Goal: Transaction & Acquisition: Purchase product/service

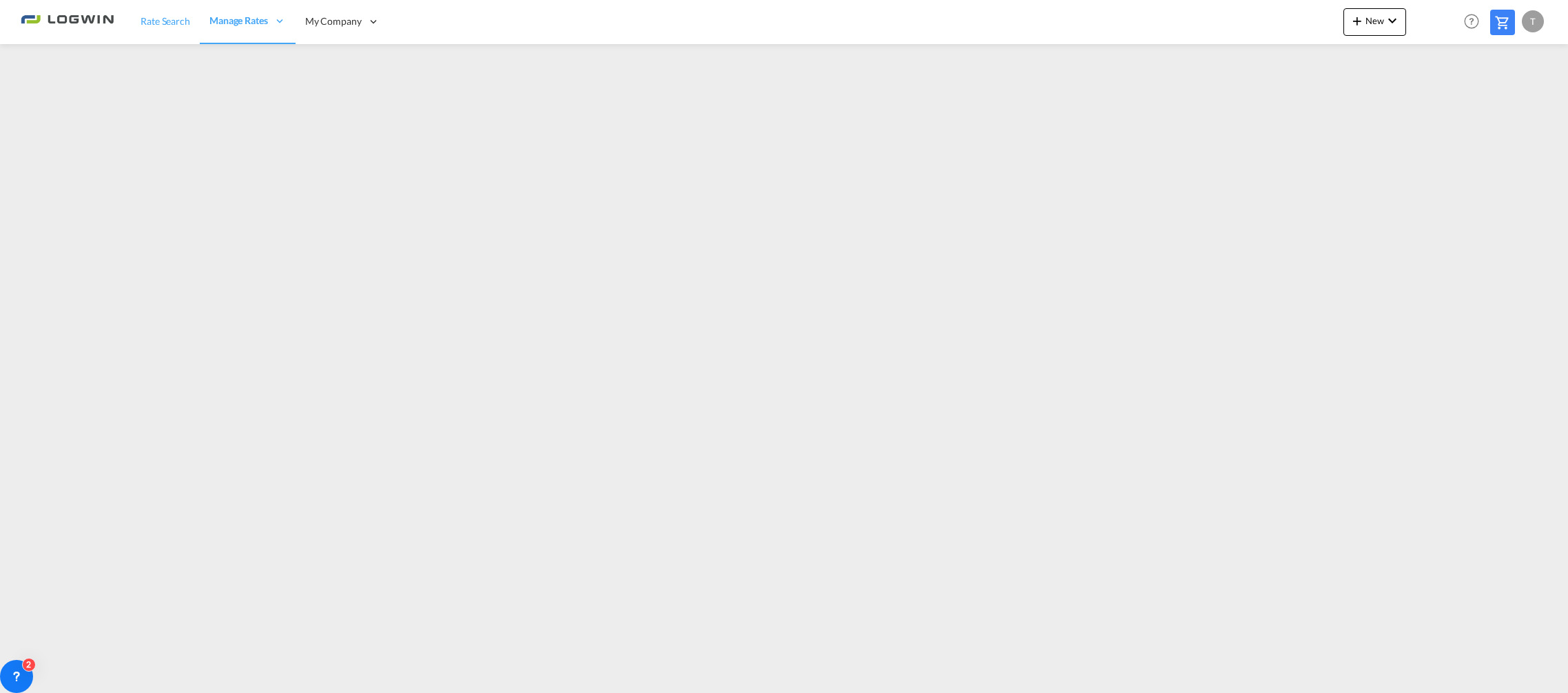
click at [179, 20] on span "Rate Search" at bounding box center [165, 21] width 49 height 12
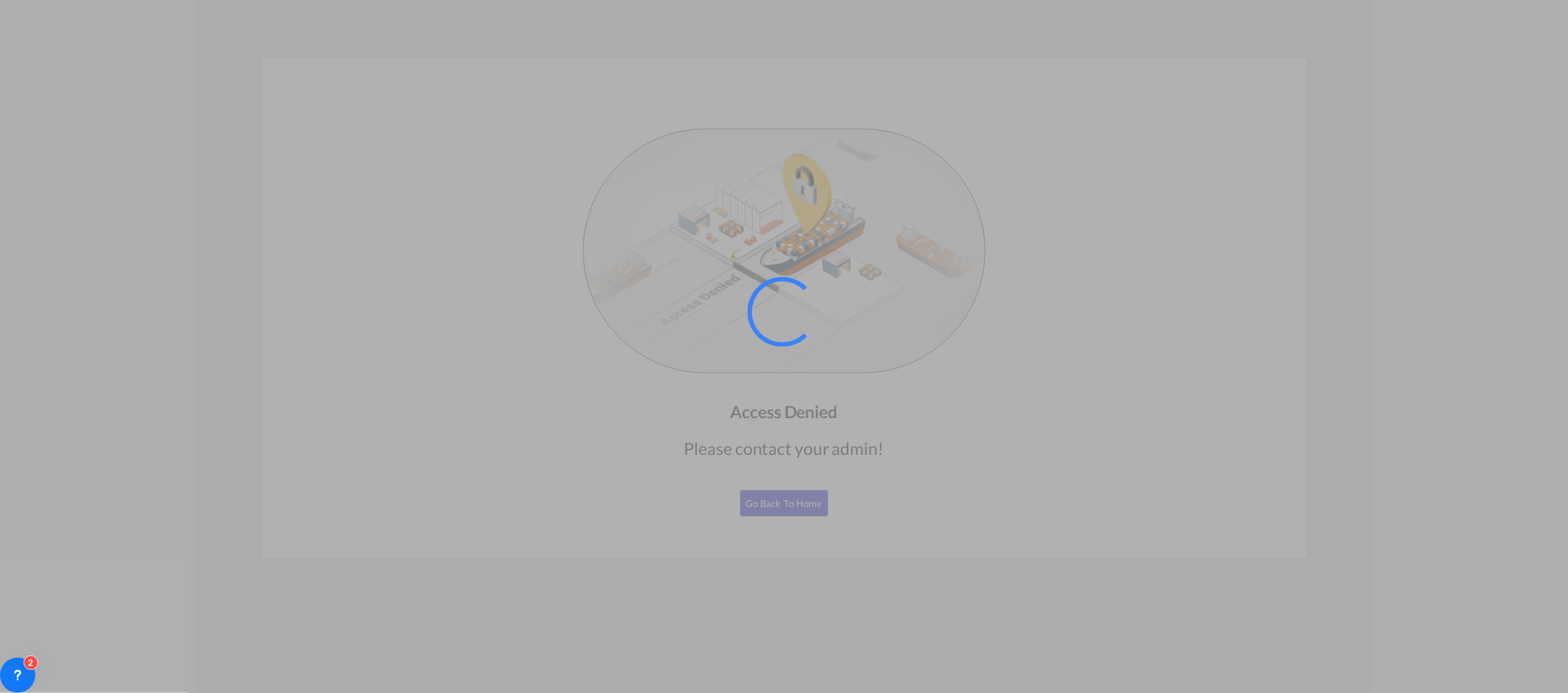
drag, startPoint x: 754, startPoint y: 496, endPoint x: 754, endPoint y: 507, distance: 11.0
click at [754, 497] on div at bounding box center [784, 346] width 1568 height 693
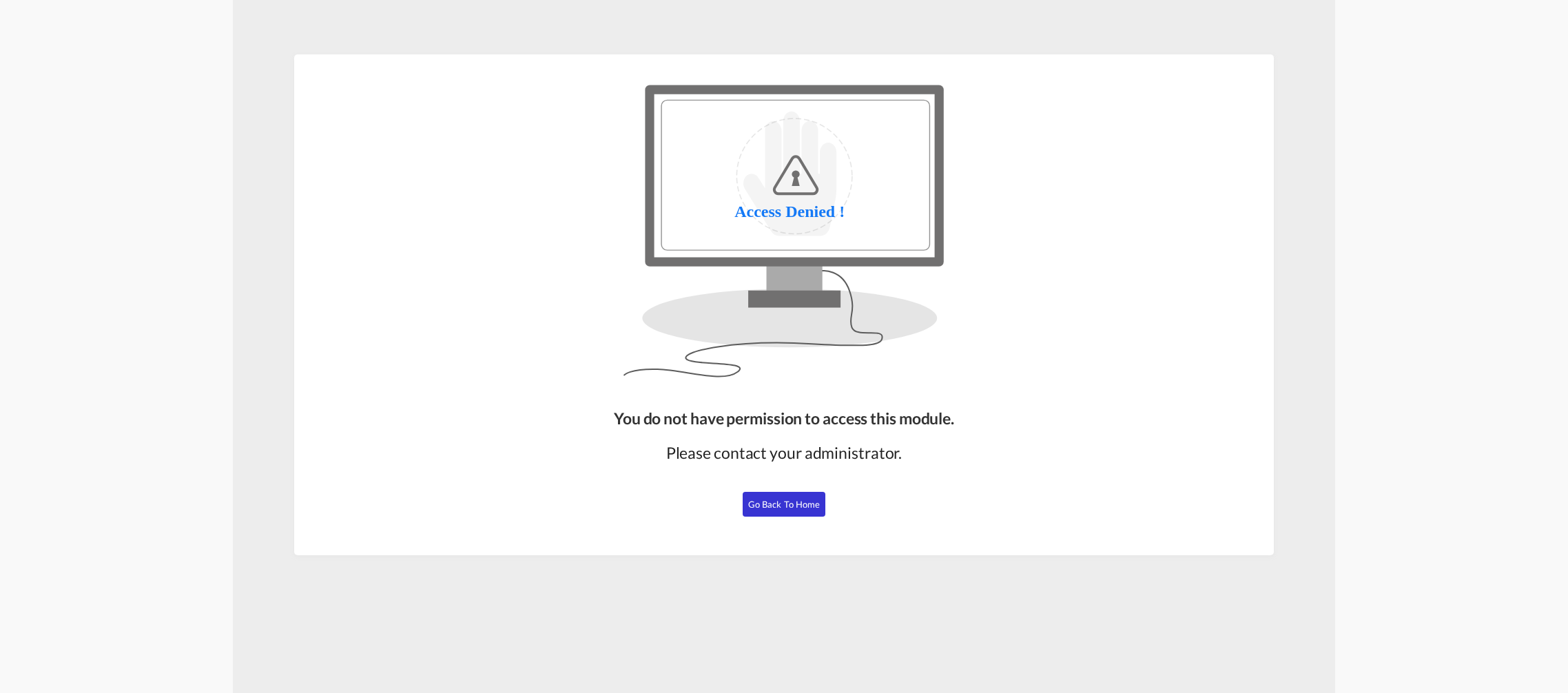
click at [784, 502] on span "Go Back to Home" at bounding box center [784, 504] width 73 height 11
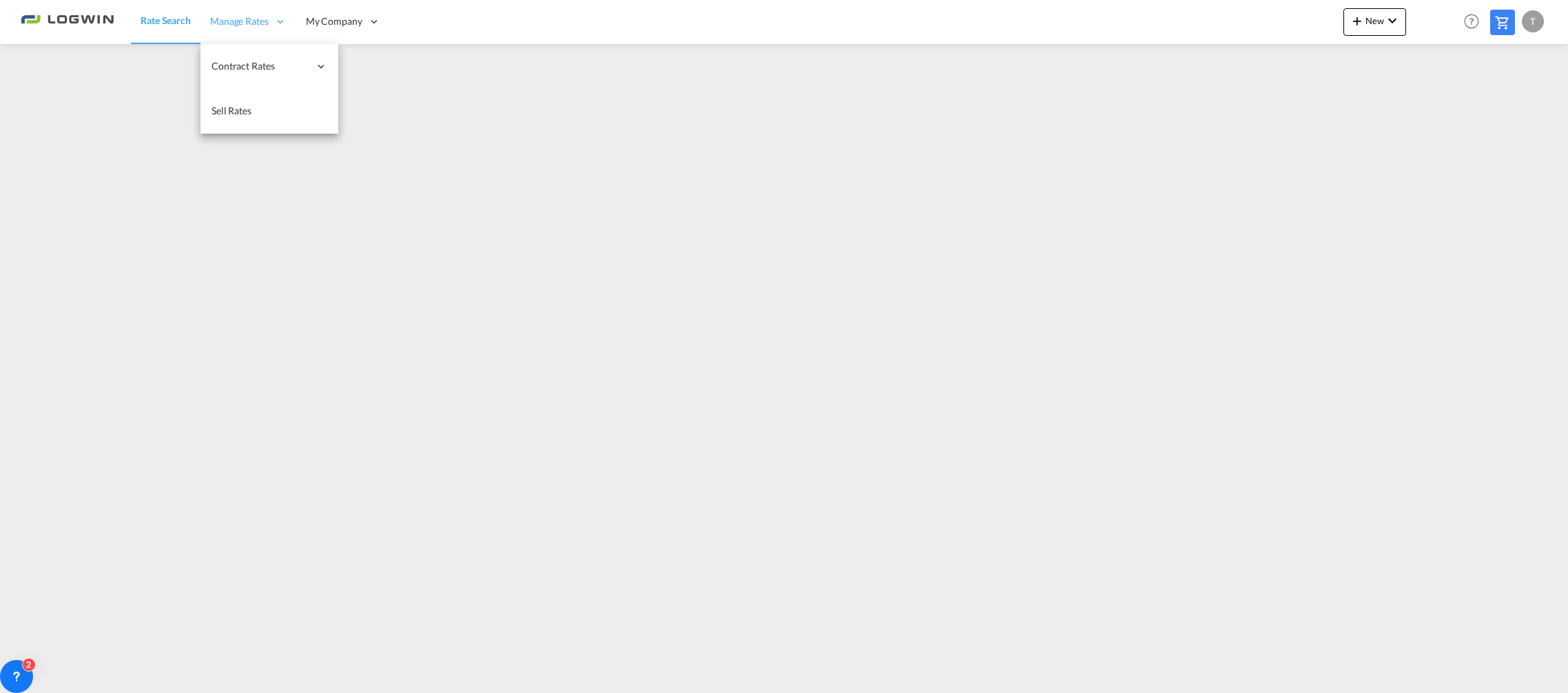
click at [252, 22] on span "Manage Rates" at bounding box center [239, 21] width 59 height 14
click at [181, 23] on span "Rate Search" at bounding box center [165, 20] width 50 height 12
click at [1371, 22] on span "New" at bounding box center [1374, 20] width 51 height 11
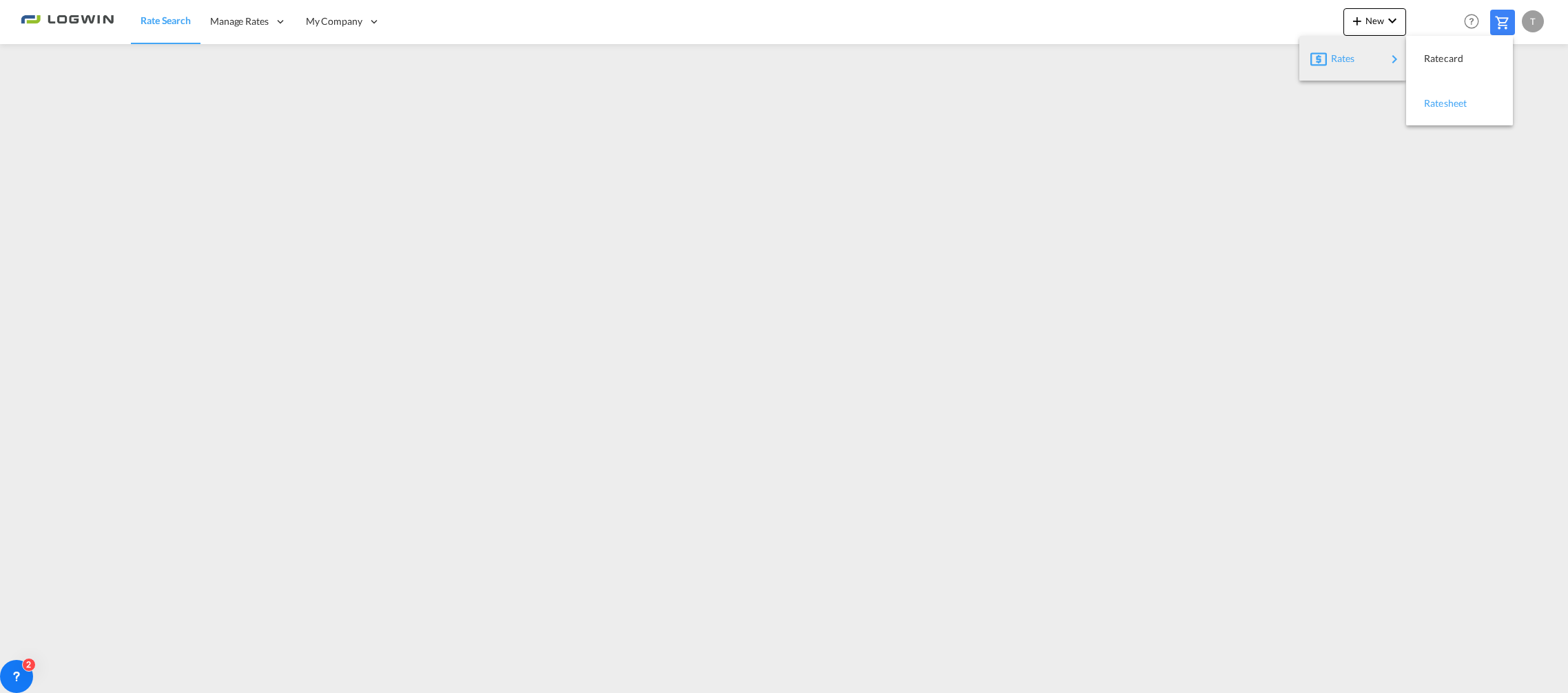
click at [1439, 98] on span "Ratesheet" at bounding box center [1431, 103] width 15 height 28
click at [138, 25] on link "Rate Search" at bounding box center [165, 22] width 69 height 45
click at [181, 17] on span "Rate Search" at bounding box center [165, 20] width 50 height 12
click at [1530, 23] on div "T" at bounding box center [1532, 21] width 22 height 22
click at [1489, 108] on button "Logout" at bounding box center [1517, 105] width 89 height 28
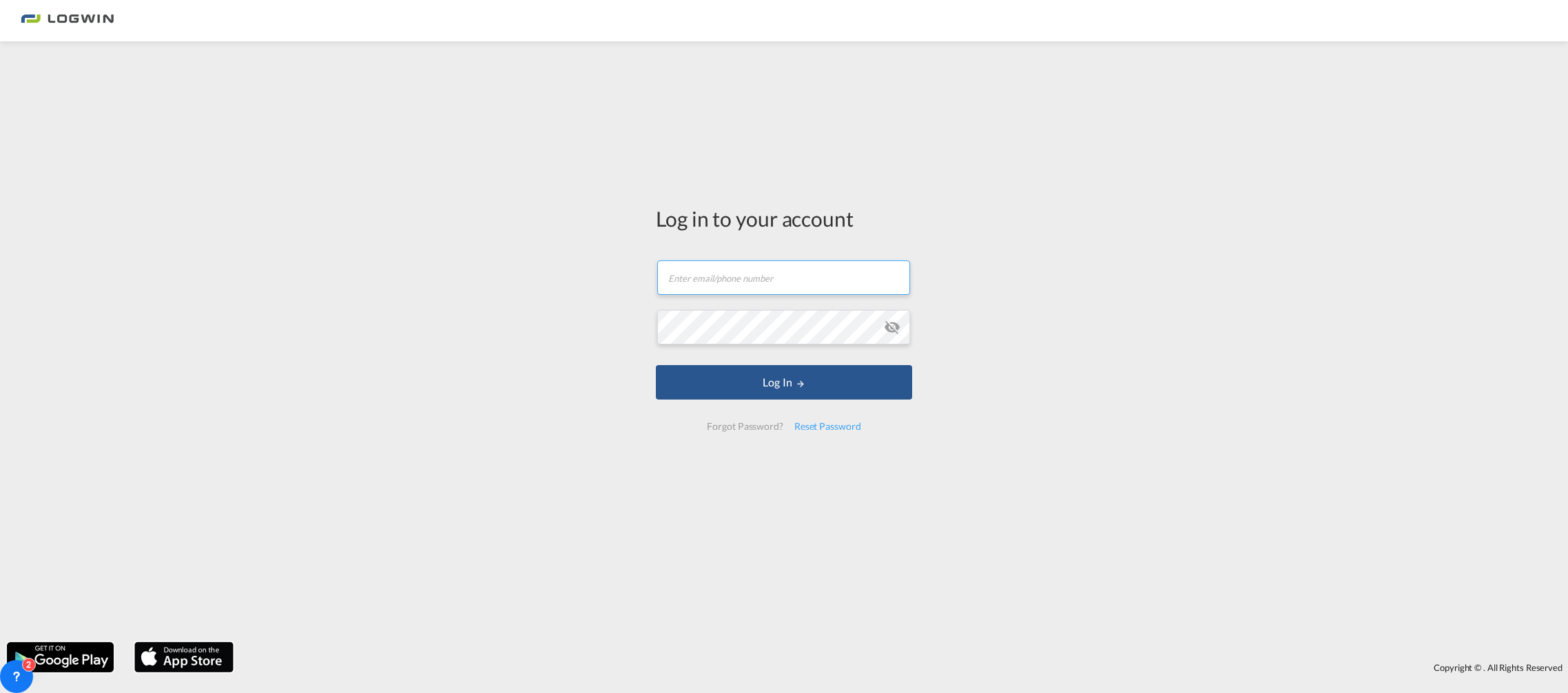
click at [739, 275] on input "text" at bounding box center [783, 277] width 253 height 34
type input "tanja.grimm@logwin-logistics.com"
click at [656, 365] on button "Log In" at bounding box center [783, 381] width 256 height 34
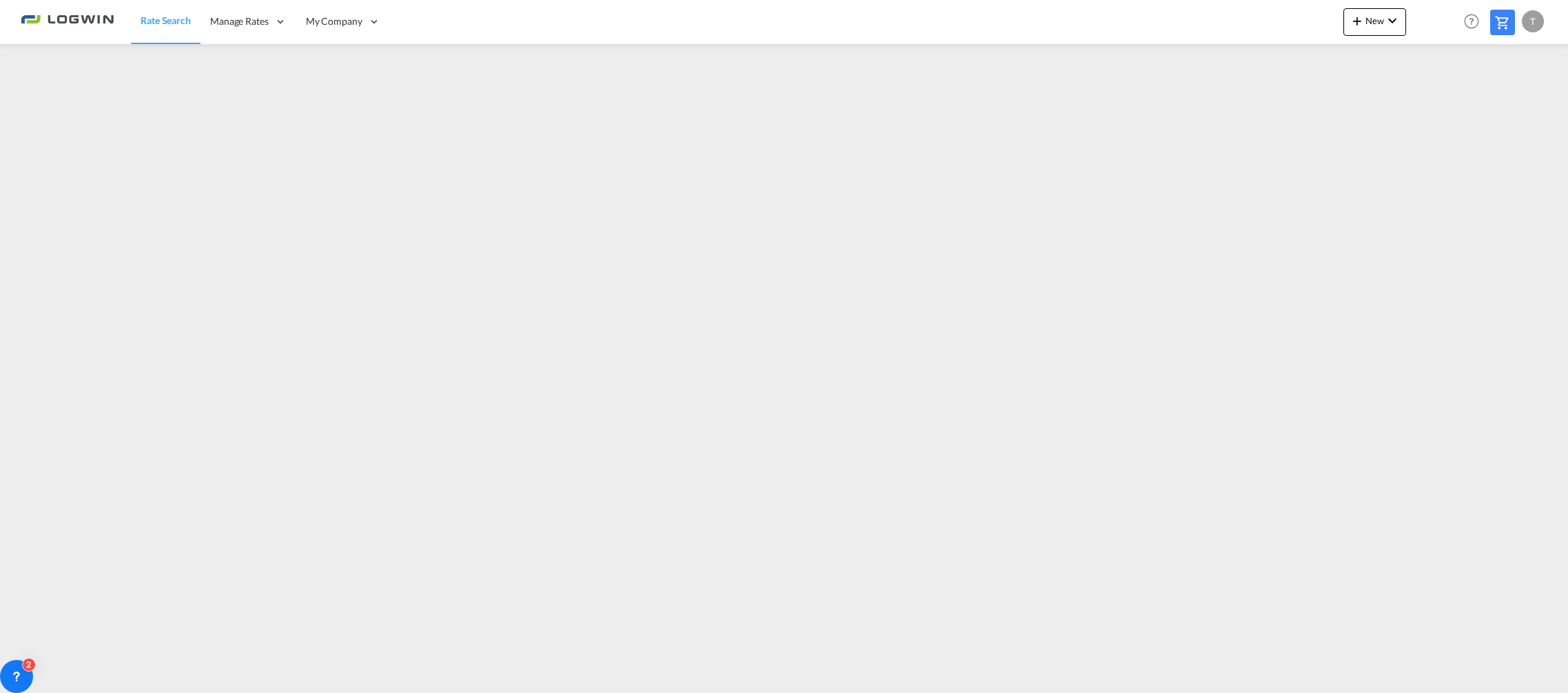
click at [166, 31] on link "Rate Search" at bounding box center [165, 22] width 70 height 45
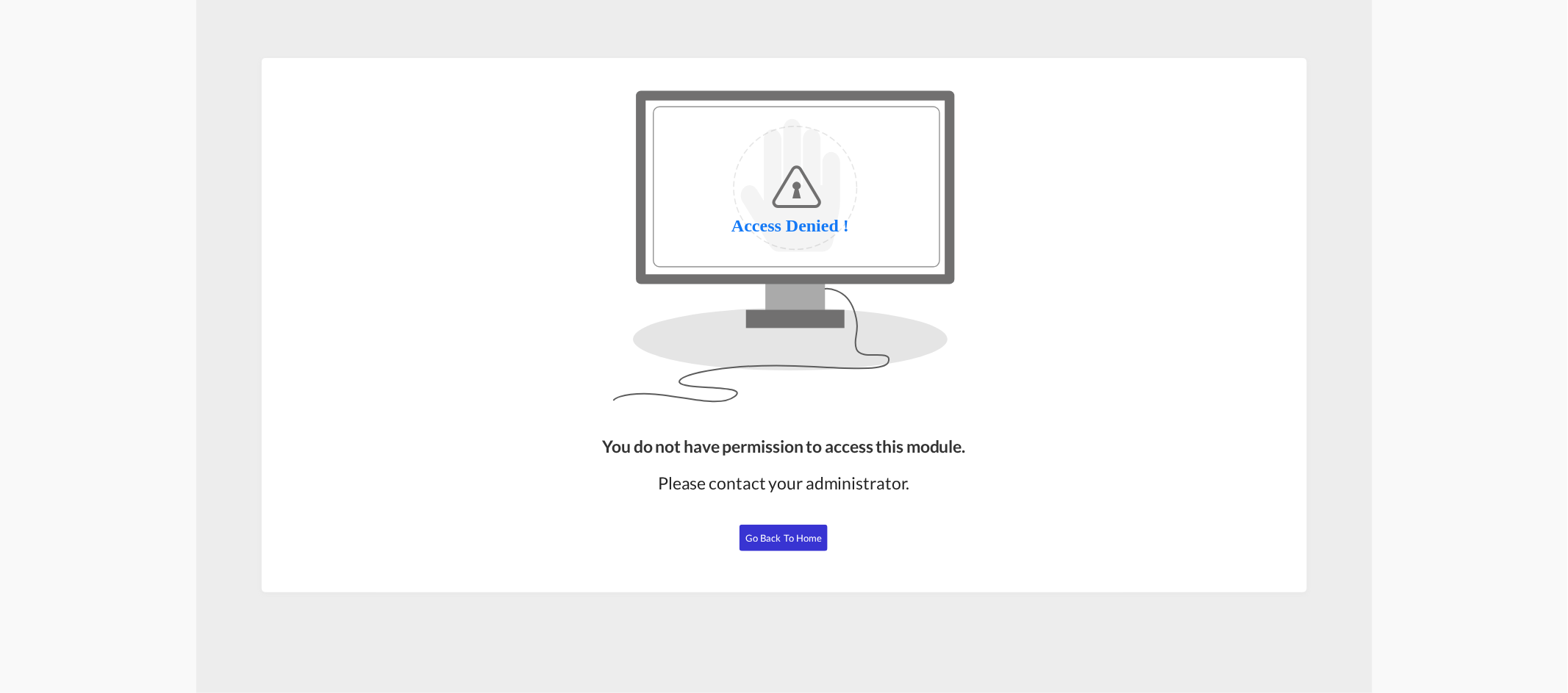
click at [807, 530] on button "Go Back to Home" at bounding box center [784, 538] width 88 height 26
